Goal: Transaction & Acquisition: Obtain resource

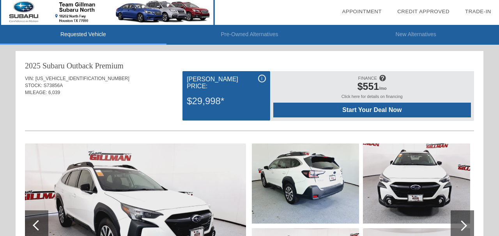
click at [260, 77] on div "i" at bounding box center [262, 79] width 8 height 8
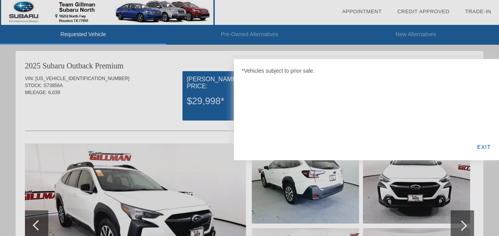
click at [484, 146] on div "EXIT" at bounding box center [484, 147] width 30 height 26
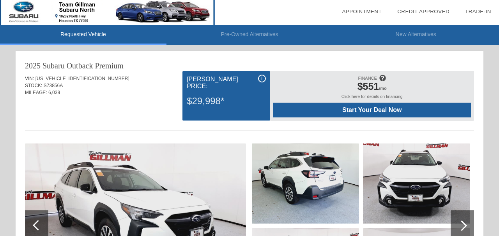
click at [27, 11] on img at bounding box center [107, 12] width 215 height 25
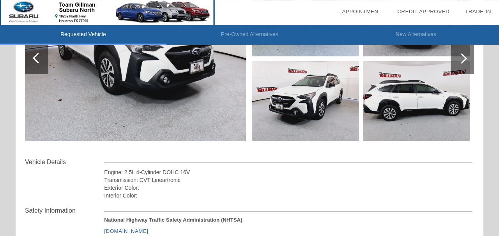
scroll to position [121, 0]
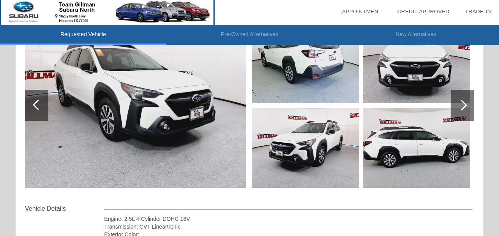
click at [460, 101] on div at bounding box center [461, 105] width 23 height 31
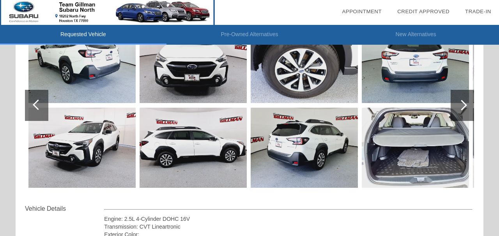
click at [460, 101] on div at bounding box center [461, 105] width 23 height 31
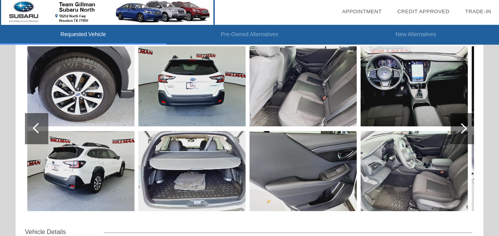
scroll to position [80, 0]
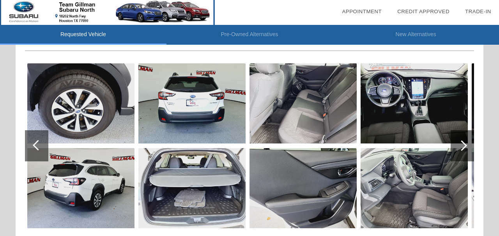
click at [465, 142] on div at bounding box center [461, 145] width 23 height 31
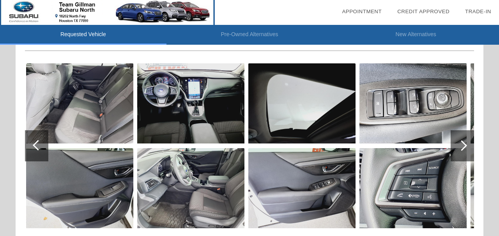
click at [487, 51] on div "Requested Vehicle Pre-Owned Alternatives New Alternatives date_range Appointmen…" at bounding box center [249, 233] width 499 height 626
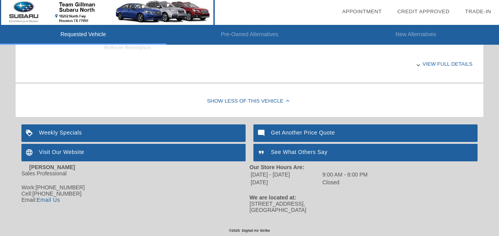
scroll to position [364, 0]
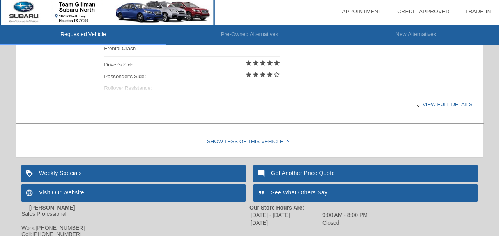
click at [430, 103] on div "View full details" at bounding box center [288, 104] width 368 height 19
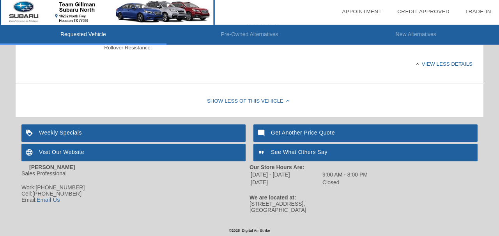
scroll to position [404, 0]
click at [292, 130] on div "Get Another Price Quote" at bounding box center [365, 134] width 224 height 18
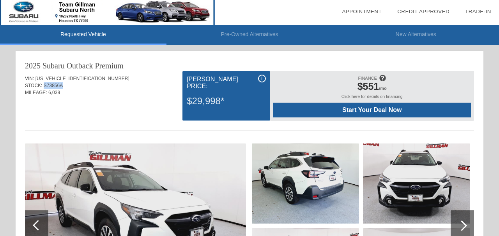
drag, startPoint x: 62, startPoint y: 88, endPoint x: 44, endPoint y: 84, distance: 18.3
click at [44, 84] on span "S73856A" at bounding box center [53, 85] width 19 height 5
copy span "S73856A"
click at [358, 96] on div "Click here for details on financing" at bounding box center [371, 98] width 197 height 9
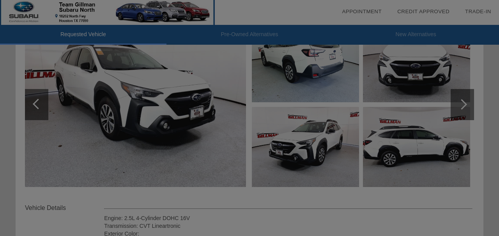
scroll to position [162, 0]
